Goal: Task Accomplishment & Management: Use online tool/utility

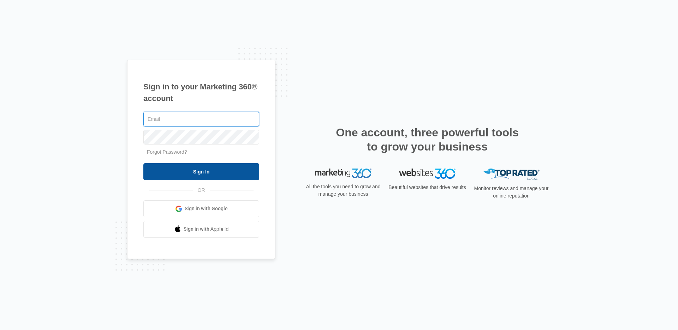
type input "Laura.macdaniel@madwire.com"
click at [194, 169] on input "Sign In" at bounding box center [201, 171] width 116 height 17
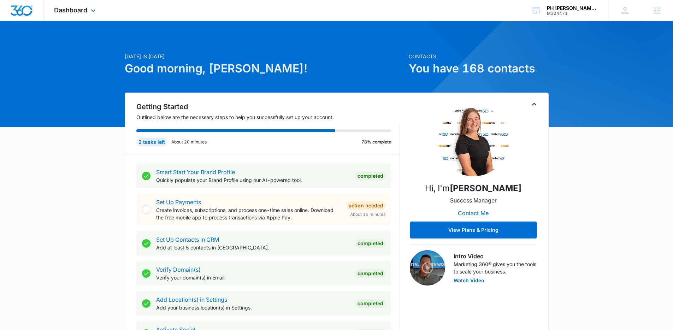
click at [87, 17] on div "Dashboard Apps Reputation Websites Forms CRM Email Social Content Ads Intellige…" at bounding box center [75, 10] width 65 height 21
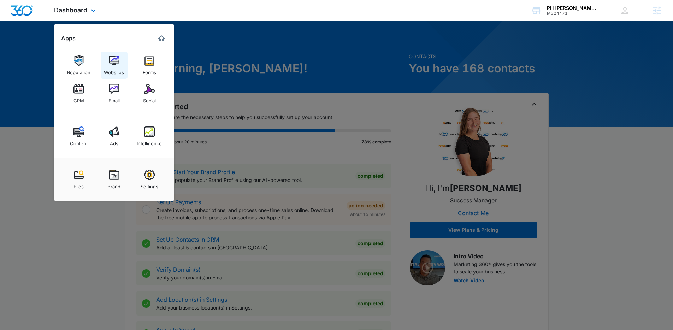
click at [115, 68] on div "Websites" at bounding box center [114, 70] width 20 height 9
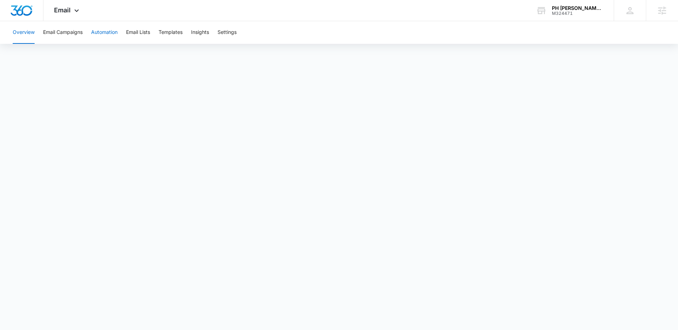
click at [97, 30] on button "Automation" at bounding box center [104, 32] width 26 height 23
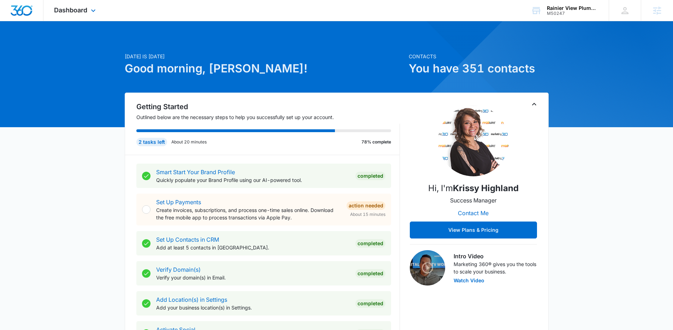
click at [86, 16] on div "Dashboard Apps Reputation Websites Forms CRM Email Social Content Ads Intellige…" at bounding box center [75, 10] width 65 height 21
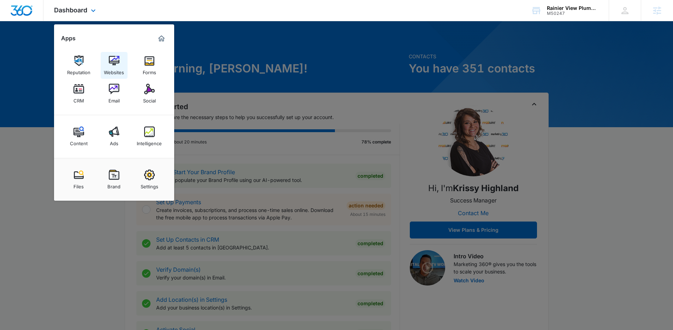
click at [115, 66] on img at bounding box center [114, 60] width 11 height 11
